Goal: Communication & Community: Answer question/provide support

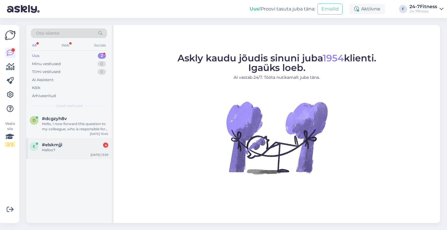
click at [62, 156] on div "e #elskmjji 4 Halloo? [DATE] 13:39" at bounding box center [69, 148] width 86 height 21
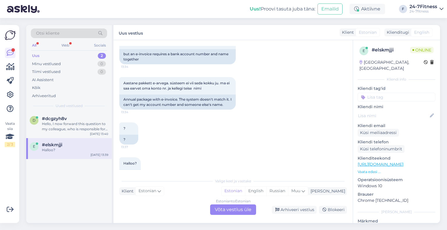
scroll to position [277, 0]
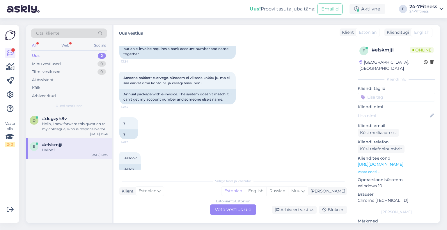
click at [229, 210] on div "Estonian to Estonian Võta vestlus üle" at bounding box center [233, 210] width 46 height 10
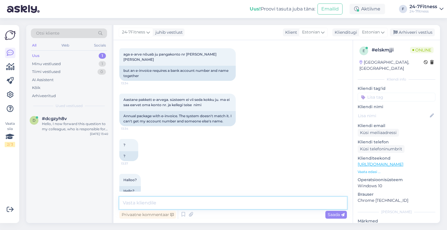
click at [176, 203] on textarea at bounding box center [233, 203] width 228 height 12
paste textarea "lapse andmetega. Pangakonto numbri lahtrisse võite lisada enda pangakonto numbr…"
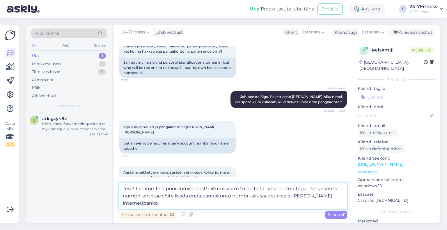
scroll to position [270, 0]
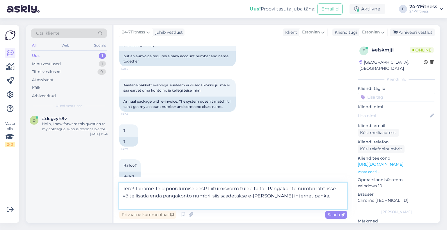
drag, startPoint x: 306, startPoint y: 189, endPoint x: 268, endPoint y: 190, distance: 38.7
click at [283, 202] on textarea "Tere! Täname Teid pöördumise eest! Liitumisvorm tuleb täita selle inimese andmt…" at bounding box center [233, 196] width 228 height 26
drag, startPoint x: 180, startPoint y: 204, endPoint x: 173, endPoint y: 204, distance: 6.7
click at [173, 204] on textarea "Tere! Täname Teid pöördumise eest! Liitumisvorm tuleb täita selle inimese andmt…" at bounding box center [233, 196] width 228 height 26
click at [311, 206] on textarea "Tere! Täname Teid pöördumise eest! Liitumisvorm tuleb täita selle inimese andmt…" at bounding box center [233, 196] width 228 height 26
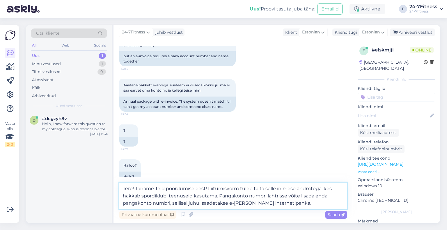
drag, startPoint x: 320, startPoint y: 187, endPoint x: 298, endPoint y: 188, distance: 22.4
click at [298, 188] on textarea "Tere! Täname Teid pöördumise eest! Liitumisvorm tuleb täita selle inimese andmt…" at bounding box center [233, 196] width 228 height 26
type textarea "Tere! Täname Teid pöördumise eest! Liitumisvorm tuleb täita selle inimese andme…"
click at [331, 215] on span "Saada" at bounding box center [336, 214] width 17 height 5
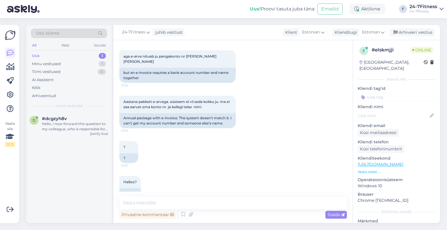
scroll to position [302, 0]
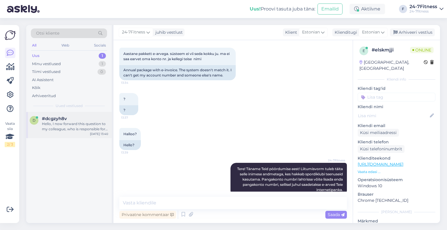
click at [82, 135] on div "d #dcgzyh8v Hello, I now forward this question to my colleague, who is responsi…" at bounding box center [69, 125] width 86 height 26
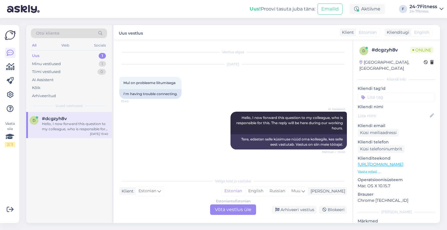
click at [232, 211] on div "Estonian to Estonian Võta vestlus üle" at bounding box center [233, 210] width 46 height 10
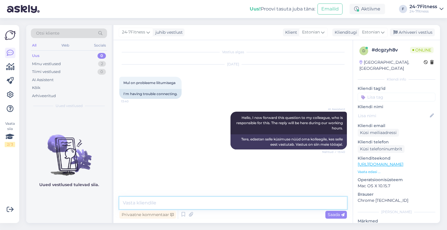
click at [183, 197] on textarea at bounding box center [233, 203] width 228 height 12
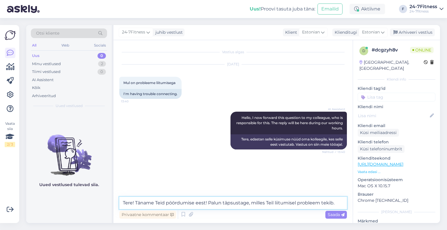
drag, startPoint x: 296, startPoint y: 204, endPoint x: 269, endPoint y: 204, distance: 26.8
click at [269, 204] on textarea "Tere! Täname Teid pöördumise eest! Palun täpsustage, milles Teil liitumisel pro…" at bounding box center [233, 203] width 228 height 12
click at [311, 203] on textarea "Tere! Täname Teid pöördumise eest! Palun täpsustage, milles Teil probleem tekib." at bounding box center [233, 203] width 228 height 12
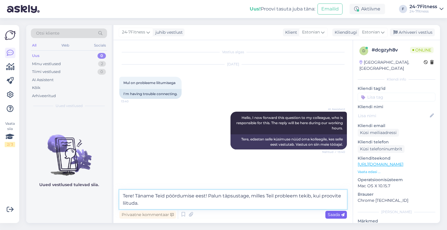
type textarea "Tere! Täname Teid pöördumise eest! Palun täpsustage, milles Teil probleem tekib…"
click at [332, 213] on span "Saada" at bounding box center [336, 214] width 17 height 5
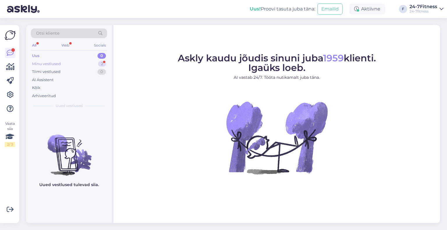
click at [52, 63] on div "Minu vestlused" at bounding box center [46, 64] width 29 height 6
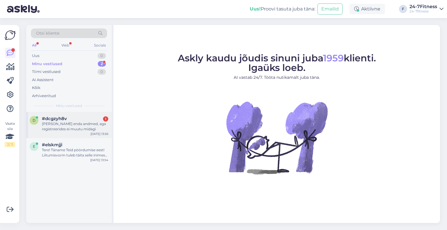
click at [71, 124] on div "Lisan enda andmed, aga registreerides ei muutu midagi" at bounding box center [75, 126] width 66 height 10
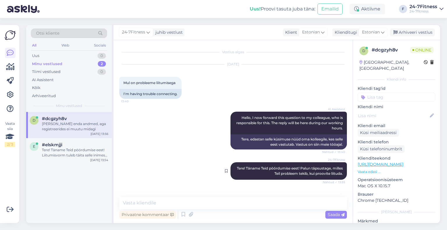
scroll to position [19, 0]
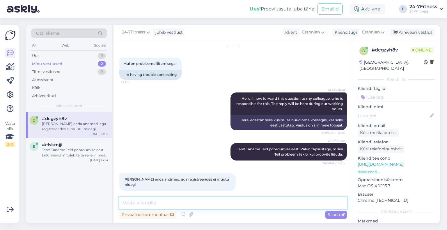
click at [191, 205] on textarea at bounding box center [233, 203] width 228 height 12
paste textarea "kui olete uus liituja ja sisestate enda andmed, kas mõni lahter on muutunud pun…"
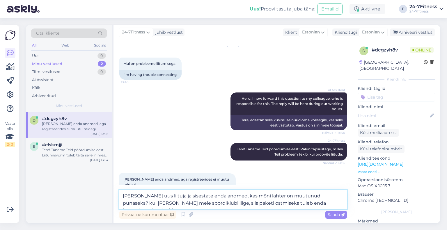
click at [127, 196] on textarea "kui olete uus liituja ja sisestate enda andmed, kas mõni lahter on muutunud pun…" at bounding box center [233, 199] width 228 height 19
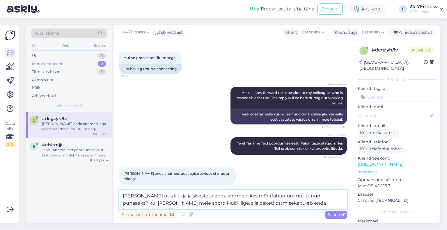
scroll to position [26, 0]
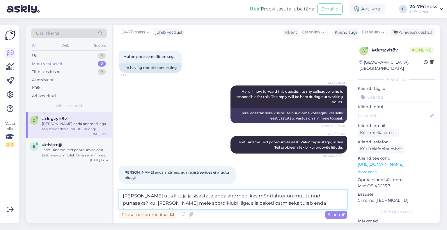
click at [330, 195] on textarea "Kui olete uus liituja ja sisestate enda andmed, kas mõni lahter on muutunud pun…" at bounding box center [233, 199] width 228 height 19
click at [335, 204] on textarea "Kui olete uus liituja ja sisestate enda andmed, kas mõni lahter on muutunud pun…" at bounding box center [233, 199] width 228 height 19
type textarea "Kui olete uus liituja ja sisestate enda andmed, kas mõni lahter on muutunud pun…"
click at [336, 214] on span "Saada" at bounding box center [336, 214] width 17 height 5
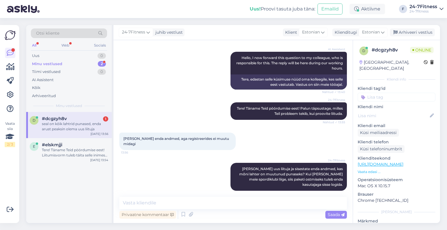
scroll to position [90, 0]
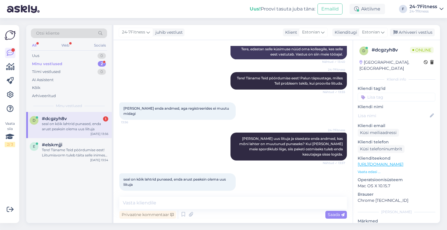
click at [199, 196] on div "Vestlus algas Sep 1 2025 Mul on probleeme liitumisega 13:40 I'm having trouble …" at bounding box center [233, 131] width 239 height 183
click at [191, 201] on textarea at bounding box center [233, 203] width 228 height 12
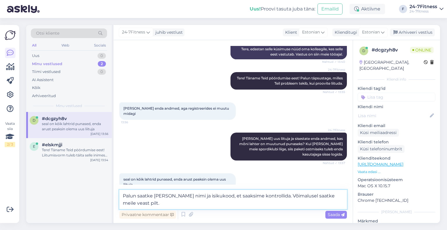
click at [336, 195] on textarea "Palun saatke meile enda nimi ja isikukood, et saaksime kontrollida. Võimalusel …" at bounding box center [233, 199] width 228 height 19
type textarea "Palun saatke meile enda nimi ja isikukood, et saaksime kontrollida. Võimalusel …"
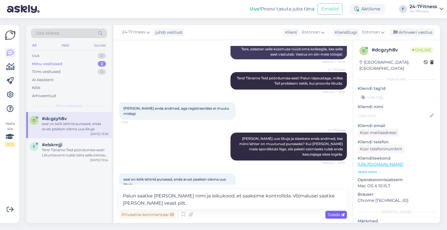
click at [333, 215] on span "Saada" at bounding box center [336, 214] width 17 height 5
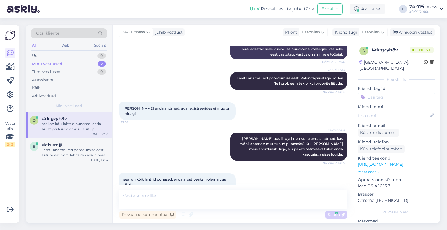
scroll to position [121, 0]
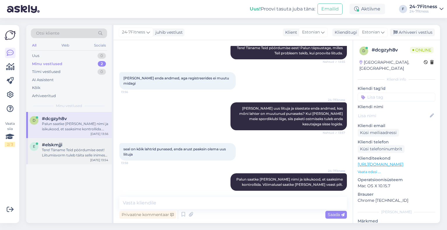
click at [61, 148] on div "Tere! Täname Teid pöördumise eest! Liitumisvorm tuleb täita selle inimese andme…" at bounding box center [75, 153] width 66 height 10
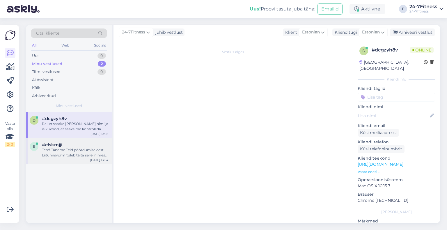
scroll to position [302, 0]
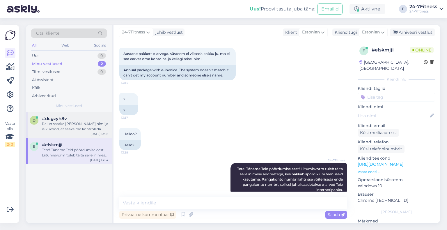
click at [62, 124] on div "Palun saatke meile enda nimi ja isikukood, et saaksime kontrollida. Võimalusel …" at bounding box center [75, 126] width 66 height 10
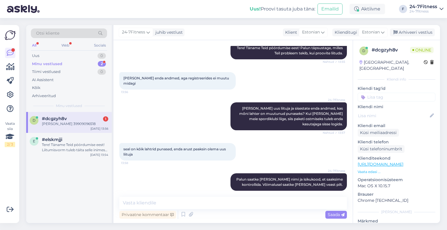
scroll to position [146, 0]
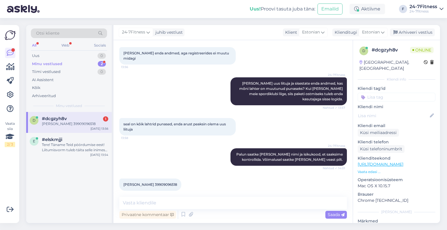
drag, startPoint x: 169, startPoint y: 178, endPoint x: 155, endPoint y: 178, distance: 14.6
click at [155, 183] on span "markkos mandel 39909096518" at bounding box center [150, 185] width 54 height 4
copy span "39909096518"
click at [151, 183] on span "markkos mandel 39909096518" at bounding box center [150, 185] width 54 height 4
drag, startPoint x: 153, startPoint y: 179, endPoint x: 121, endPoint y: 178, distance: 31.4
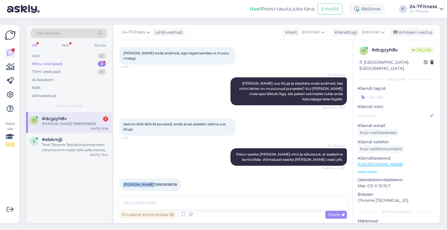
click at [121, 179] on div "markkos mandel 39909096518 14:02" at bounding box center [150, 185] width 62 height 12
copy span "markkos mandel"
click at [168, 183] on span "markkos mandel 39909096518" at bounding box center [150, 185] width 54 height 4
drag, startPoint x: 178, startPoint y: 180, endPoint x: 154, endPoint y: 181, distance: 23.3
click at [154, 181] on div "markkos mandel 39909096518 14:02" at bounding box center [150, 185] width 62 height 12
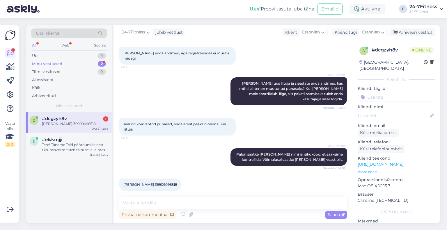
copy span "39909096518"
click at [148, 183] on span "markkos mandel 39909096518" at bounding box center [150, 185] width 54 height 4
drag, startPoint x: 154, startPoint y: 179, endPoint x: 123, endPoint y: 179, distance: 30.3
click at [123, 183] on span "markkos mandel 39909096518" at bounding box center [150, 185] width 54 height 4
copy span "markkos mandel"
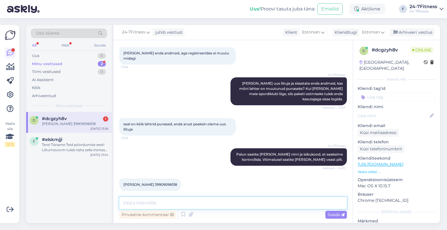
click at [212, 206] on textarea at bounding box center [233, 203] width 228 height 12
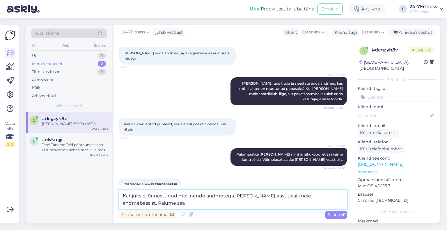
scroll to position [152, 0]
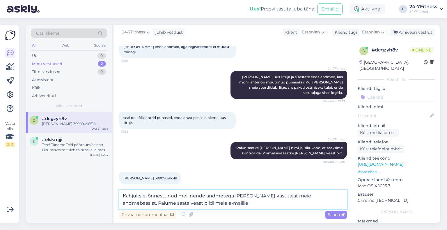
paste textarea "info@24-7fitness.ee"
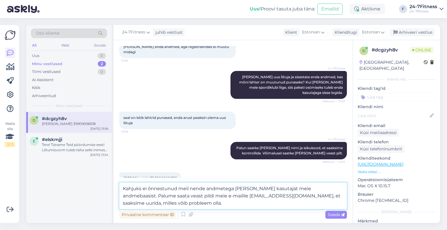
drag, startPoint x: 204, startPoint y: 190, endPoint x: 197, endPoint y: 187, distance: 7.9
click at [194, 189] on textarea "Kahjuks ei õnnestunud meil nende andmetega leida kasutajat meie andmebaasist. P…" at bounding box center [233, 196] width 228 height 26
type textarea "Kahjuks ei õnnestunud meil Teie andmetega leida kasutajat meie andmebaasist. Pa…"
click at [330, 214] on span "Saada" at bounding box center [336, 214] width 17 height 5
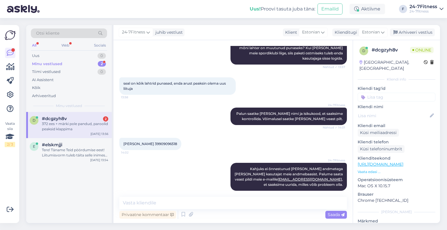
scroll to position [236, 0]
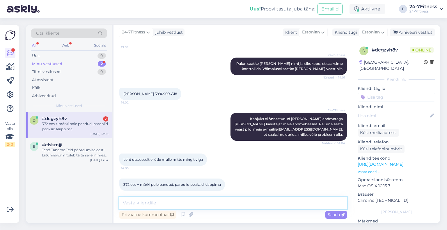
click at [212, 202] on textarea at bounding box center [233, 203] width 228 height 12
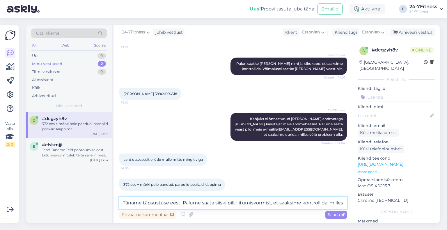
scroll to position [243, 0]
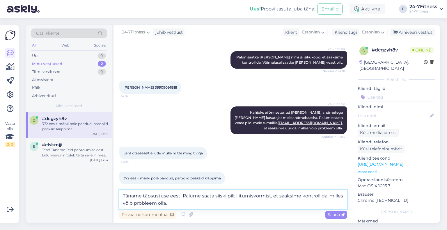
click at [181, 202] on textarea "Täname täpsustuse eest! Palume saata siiski pilt liitumisvormist, et saaksime k…" at bounding box center [233, 199] width 228 height 19
click at [270, 196] on textarea "Täname täpsustuse eest! Palume saata siiski pilt liitumisvormist, et saaksime k…" at bounding box center [233, 199] width 228 height 19
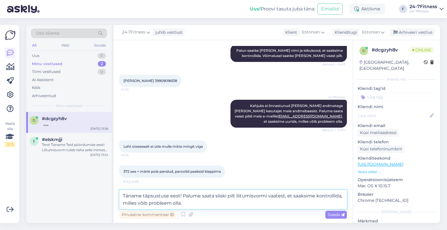
scroll to position [268, 0]
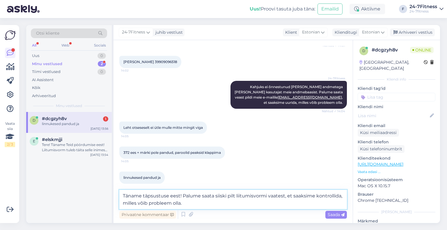
click at [203, 205] on textarea "Täname täpsustuse eest! Palume saata siiski pilt liitumisvormi vaatest, et saak…" at bounding box center [233, 199] width 228 height 19
drag, startPoint x: 284, startPoint y: 195, endPoint x: 270, endPoint y: 196, distance: 14.3
click at [224, 201] on textarea "Täname täpsustuse eest! Palume saata siiski pilt liitumisvormist meie e-mailile…" at bounding box center [233, 199] width 228 height 19
type textarea "Täname täpsustuse eest! Palume saata siiski pilt liitumisvormist meie e-mailile…"
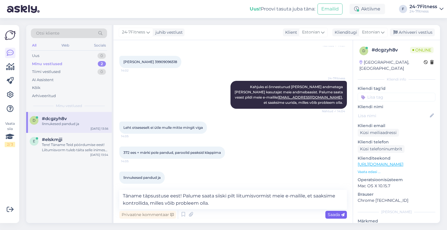
click at [340, 214] on span "Saada" at bounding box center [336, 214] width 17 height 5
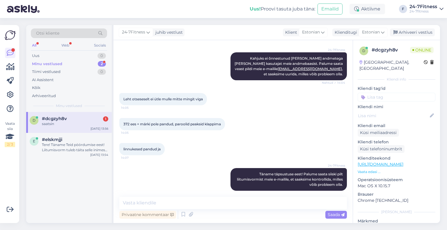
scroll to position [322, 0]
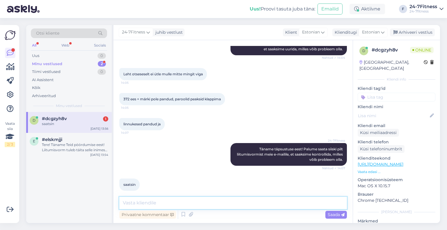
click at [175, 208] on textarea at bounding box center [233, 203] width 228 height 12
click at [62, 148] on div "Tere! Täname Teid pöördumise eest! Liitumisvorm tuleb täita selle inimese andme…" at bounding box center [75, 147] width 66 height 10
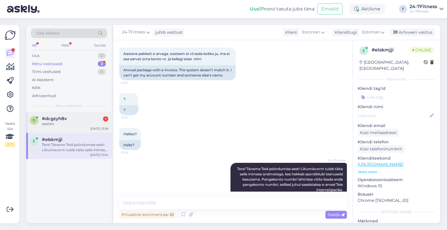
click at [64, 123] on div "saatsin" at bounding box center [75, 123] width 66 height 5
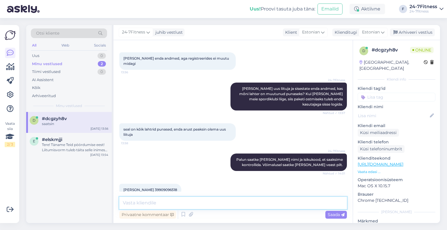
click at [178, 205] on textarea at bounding box center [233, 203] width 228 height 12
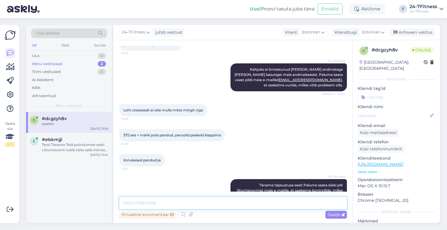
scroll to position [322, 0]
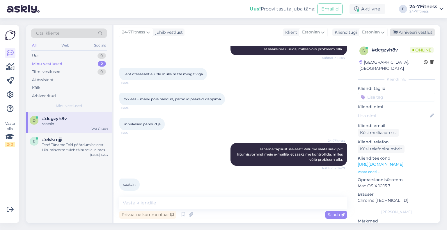
click at [419, 33] on div "Arhiveeri vestlus" at bounding box center [412, 33] width 45 height 8
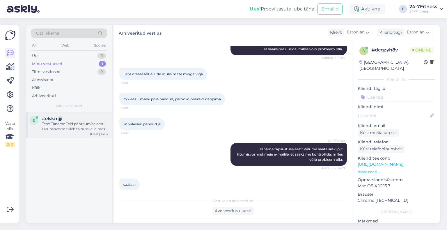
click at [56, 124] on div "Tere! Täname Teid pöördumise eest! Liitumisvorm tuleb täita selle inimese andme…" at bounding box center [75, 126] width 66 height 10
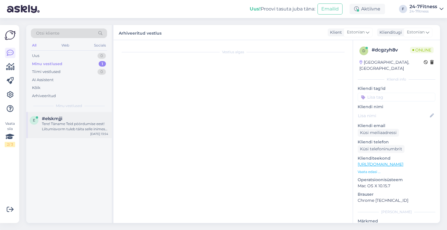
scroll to position [302, 0]
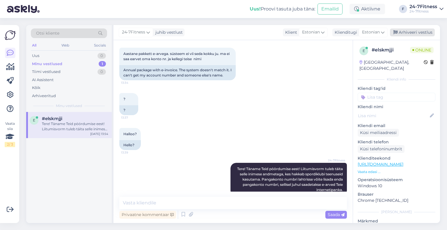
click at [411, 32] on div "Arhiveeri vestlus" at bounding box center [412, 33] width 45 height 8
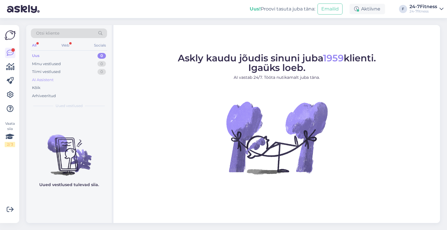
click at [49, 82] on div "AI Assistent" at bounding box center [43, 80] width 22 height 6
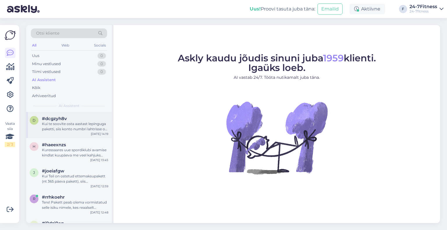
click at [65, 134] on div "d #dcgzyh8v Kui te soovite osta aastast lepinguga paketti, siis konto numbri la…" at bounding box center [69, 125] width 86 height 26
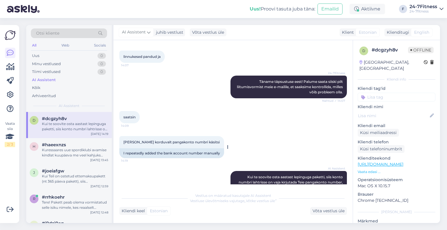
scroll to position [400, 0]
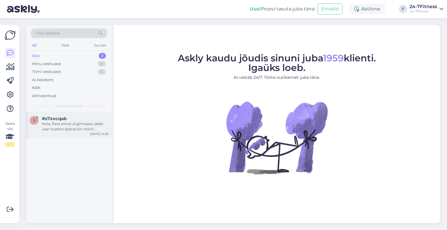
click at [69, 131] on div "Hola, Para entrar al gimnasio, debe usar nuestra aplicación móvil 24-7Fitness.e…" at bounding box center [75, 126] width 66 height 10
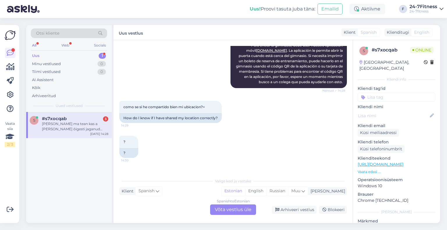
scroll to position [123, 0]
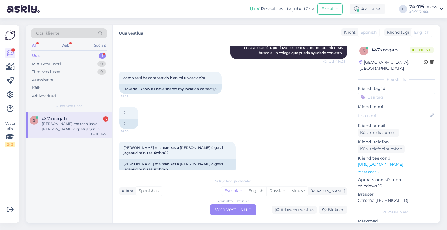
click at [234, 215] on div "Vestlus algas Sep 1 2025 kus ma pean appis minema et qr kood saada et jõusaali …" at bounding box center [233, 131] width 239 height 183
click at [235, 211] on div "Spanish to Estonian Võta vestlus üle" at bounding box center [233, 210] width 46 height 10
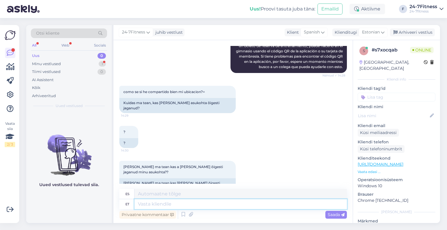
click at [188, 205] on textarea at bounding box center [240, 204] width 212 height 10
paste textarea "Tere! Palun laadige oma telefoni alla meie 24-7Fitness mobiilirakendus. Logige …"
type textarea "Tere! Palun laadige oma telefoni alla meie 24-7Fitness mobiilirakendus. Logige …"
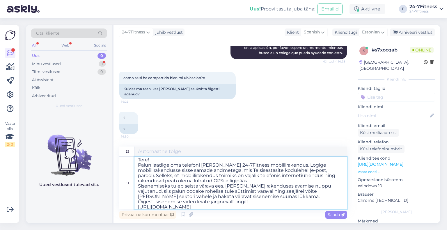
scroll to position [0, 0]
type textarea "Hola! Descarga nuestra aplicación móvil 24-7Fitness en tu teléfono. Inicia sesi…"
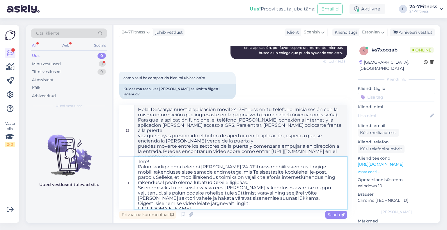
click at [155, 163] on textarea "Tere! Palun laadige oma telefoni alla meie 24-7Fitness mobiilirakendus. Logige …" at bounding box center [240, 183] width 212 height 52
type textarea "Tere! Täname Teid pöö Palun laadige oma telefoni alla meie 24-7Fitness mobiilir…"
type textarea "¡Hola! Gracias Descarga nuestra aplicación móvil 24-7Fitness en tu teléfono. In…"
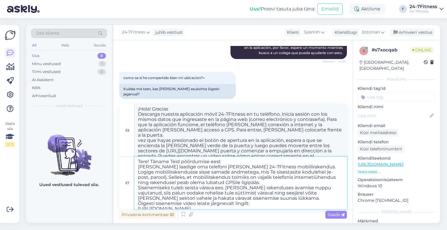
type textarea "Tere! Täname Teid pöördumise eest! Palun laadige oma telefoni alla meie 24-7Fit…"
type textarea "¡Hola! Gracias por contactarnos! Descargue nuestra aplicación móvil 24-7Fitness…"
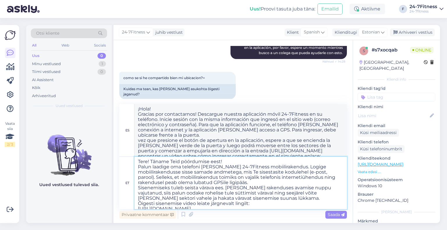
type textarea "Tere! Täname Teid pöördumise eest! Palun laadige oma telefoni alla meie 24-7Fit…"
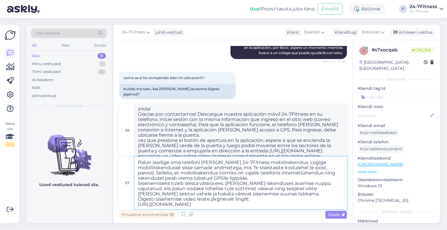
scroll to position [15, 0]
type textarea "Hola! Gracias por contactarnos! Descarga nuestra aplicación móvil 24-7Fitness e…"
click at [257, 174] on textarea "Tere! Täname Teid pöördumise eest! Palun laadige oma telefoni alla meie 24-7Fit…" at bounding box center [240, 183] width 212 height 52
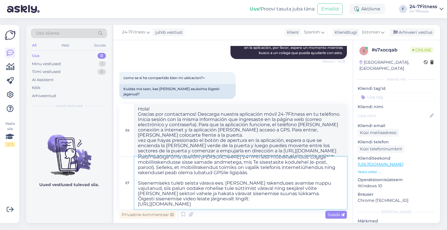
scroll to position [20, 0]
click at [278, 188] on textarea "Tere! Täname Teid pöördumise eest! Palun laadige oma telefoni alla meie 24-7Fit…" at bounding box center [240, 183] width 212 height 52
type textarea "Tere! Täname Teid pöördumise eest! Palun laadige oma telefoni alla meie 24-7Fit…"
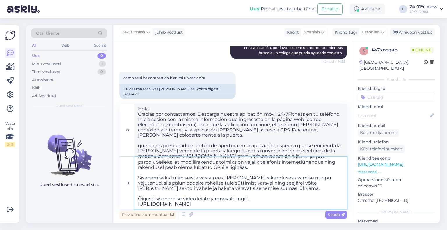
scroll to position [26, 0]
type textarea "¡Hola! ¡Gracias por contactarnos! Descargue nuestra aplicación móvil 24-7Fitnes…"
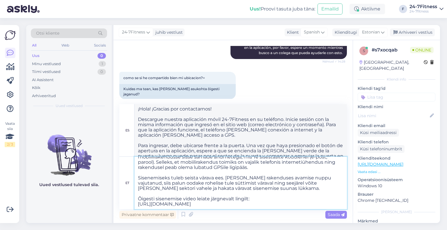
type textarea "Tere! Täname Teid pöördumise eest! Palun laadige oma telefoni alla meie 24-7Fit…"
click at [334, 213] on span "Saada" at bounding box center [336, 214] width 17 height 5
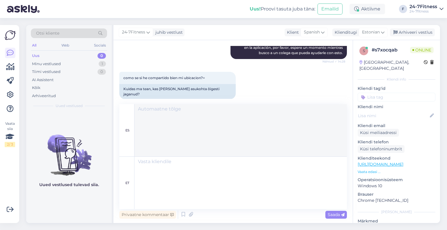
scroll to position [0, 0]
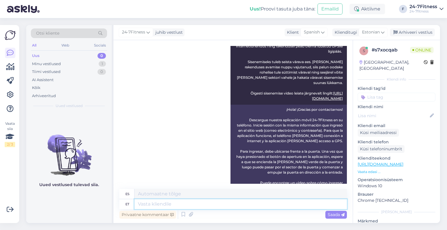
paste textarea "Ühtlasi on meil hea meel teatada, et oleme valmis saanud uue arenduse, mille ab…"
type textarea "Ühtlasi on meil hea meel teatada, et oleme valmis saanud uue arenduse, mille ab…"
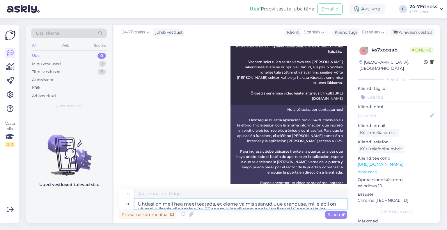
scroll to position [348, 0]
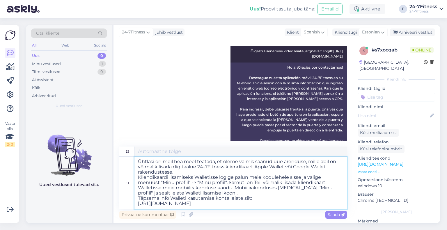
type textarea "Nos complace anunciar que hemos completado un nuevo desarrollo que permite añad…"
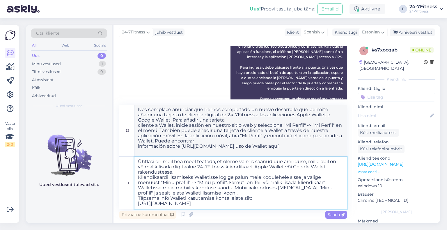
scroll to position [390, 0]
click at [193, 174] on textarea "Ühtlasi on meil hea meel teatada, et oleme valmis saanud uue arenduse, mille ab…" at bounding box center [240, 183] width 212 height 52
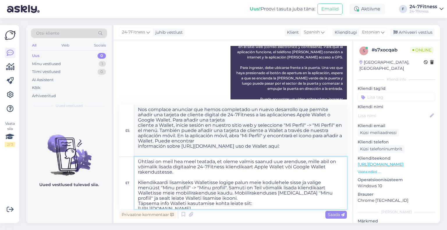
scroll to position [390, 0]
click at [225, 197] on textarea "Ühtlasi on meil hea meel teatada, et oleme valmis saanud uue arenduse, mille ab…" at bounding box center [240, 183] width 212 height 52
type textarea "Ühtlasi on meil hea meel teatada, et oleme valmis saanud uue arenduse, mille ab…"
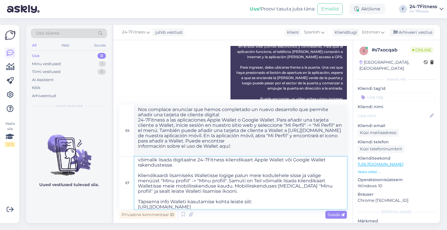
type textarea "Nos complace anunciar que hemos completado un nuevo desarrollo que permite añad…"
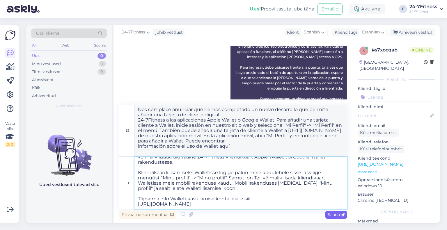
type textarea "Ühtlasi on meil hea meel teatada, et oleme valmis saanud uue arenduse, mille ab…"
click at [338, 216] on span "Saada" at bounding box center [336, 214] width 17 height 5
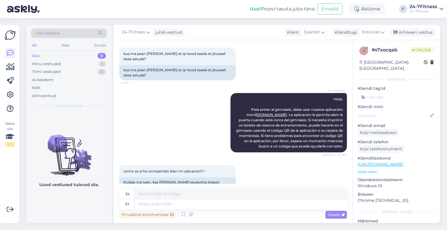
scroll to position [58, 0]
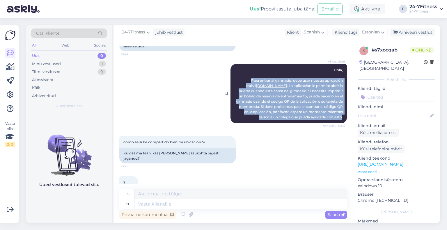
drag, startPoint x: 337, startPoint y: 117, endPoint x: 231, endPoint y: 78, distance: 113.1
click at [231, 78] on div "AI Assistent Hola, Para entrar al gimnasio, debe usar nuestra aplicación móvil …" at bounding box center [289, 93] width 116 height 59
copy span "Para entrar al gimnasio, debe usar nuestra aplicación móvil 24-7Fitness.ee . La…"
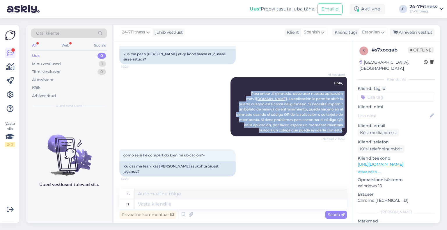
scroll to position [0, 0]
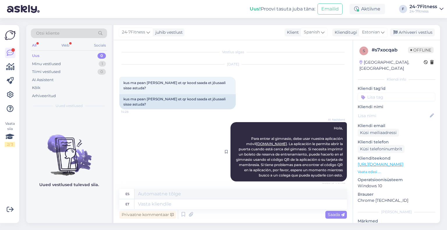
click at [258, 132] on div "AI Assistent Hola, Para entrar al gimnasio, debe usar nuestra aplicación móvil …" at bounding box center [289, 151] width 116 height 59
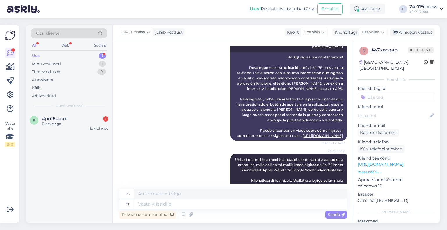
scroll to position [456, 0]
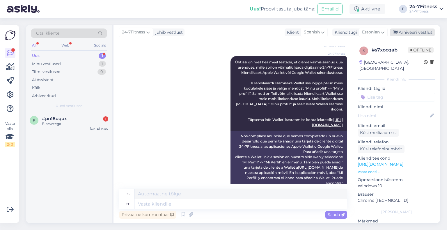
click at [416, 35] on div "Arhiveeri vestlus" at bounding box center [412, 33] width 45 height 8
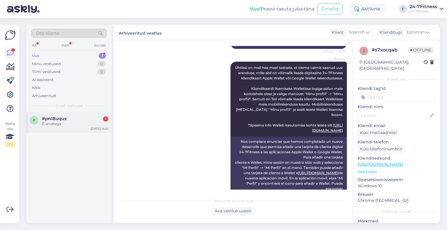
click at [63, 127] on div "p #pn18uqux 1 E-arvetega Sep 1 14:51" at bounding box center [69, 122] width 86 height 21
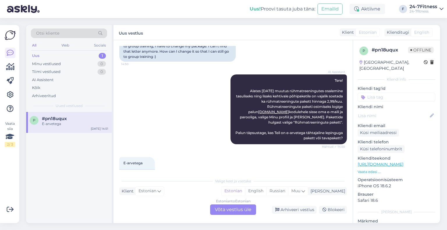
scroll to position [79, 0]
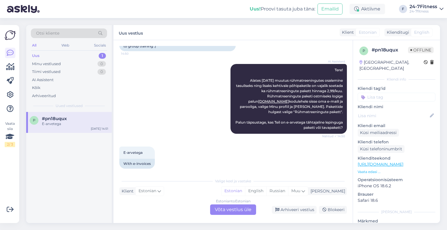
click at [222, 207] on div "Estonian to Estonian Võta vestlus üle" at bounding box center [233, 210] width 46 height 10
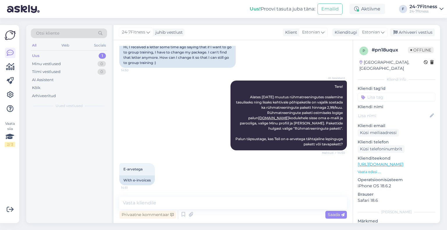
scroll to position [57, 0]
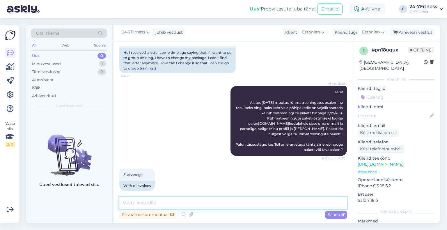
paste textarea "Tere! Täname kirja eest! Teil on aastane lepinguga pakett, mis kehtib kuni 28.0…"
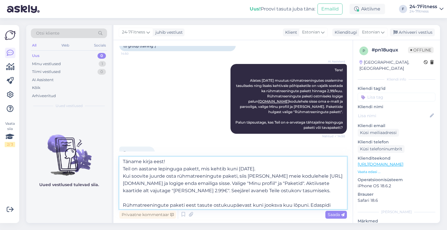
scroll to position [0, 0]
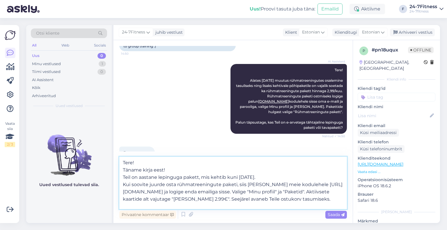
drag, startPoint x: 180, startPoint y: 171, endPoint x: 117, endPoint y: 171, distance: 62.6
click at [117, 171] on div "Vestlus algas Sep 1 2025 Tere, mingiaeg tuli kiri, et kui rühmatreeningutes käi…" at bounding box center [233, 131] width 239 height 183
click at [122, 177] on textarea "Tere! Teil on aastane lepinguga pakett, mis kehtib kuni 28.02.2026. Kui soovite…" at bounding box center [233, 183] width 228 height 52
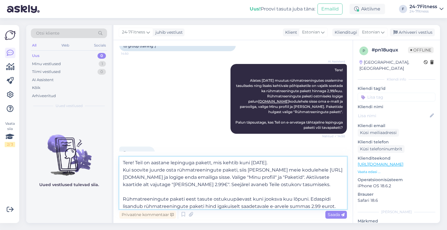
drag, startPoint x: 286, startPoint y: 163, endPoint x: 136, endPoint y: 162, distance: 150.2
click at [136, 162] on textarea "Tere! Teil on aastane lepinguga pakett, mis kehtib kuni 28.02.2026. Kui soovite…" at bounding box center [233, 183] width 228 height 52
click at [123, 169] on textarea "Tere! Kui soovite juurde osta rühmatreeningute paketi, siis palun minge meie ko…" at bounding box center [233, 183] width 228 height 52
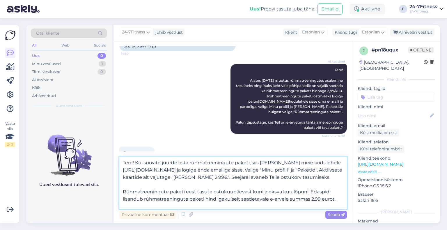
click at [140, 202] on textarea "Tere! Kui soovite juurde osta rühmatreeningute paketi, siis palun minge meie ko…" at bounding box center [233, 183] width 228 height 52
type textarea "Tere! Kui soovite juurde osta rühmatreeningute paketi, siis palun minge meie ko…"
click at [330, 213] on span "Saada" at bounding box center [336, 214] width 17 height 5
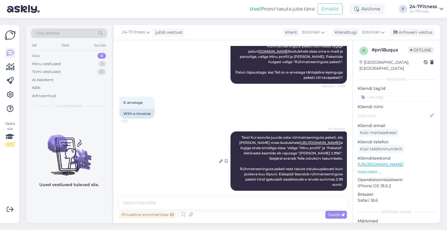
scroll to position [0, 0]
click at [410, 33] on div "Arhiveeri vestlus" at bounding box center [412, 33] width 45 height 8
